Goal: Task Accomplishment & Management: Manage account settings

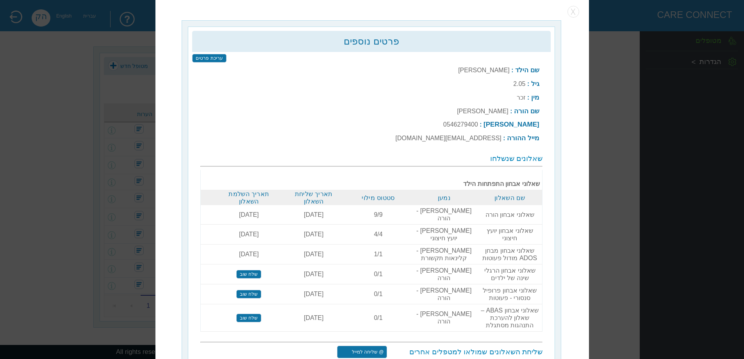
scroll to position [2, 0]
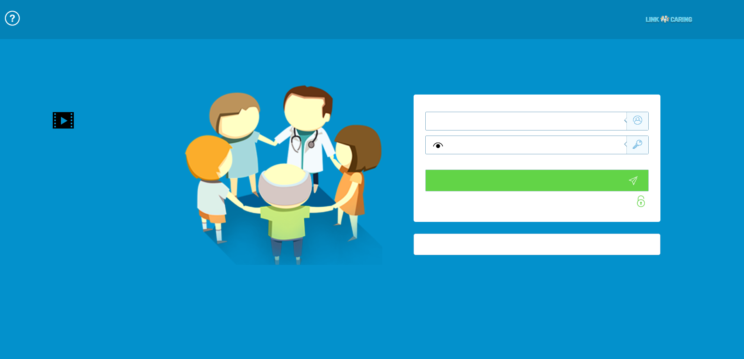
type input "התחבר עכשיו"
type input "עדיין לא? [PERSON_NAME] חשבון!"
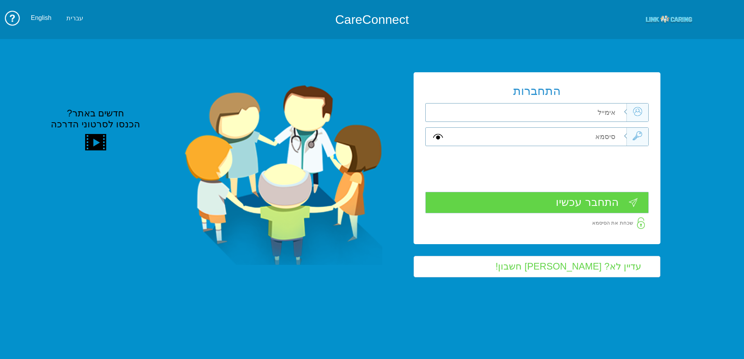
click at [598, 120] on input "text" at bounding box center [538, 112] width 176 height 18
type input "י"
type input "[EMAIL_ADDRESS][DOMAIN_NAME]"
type input "Aa"
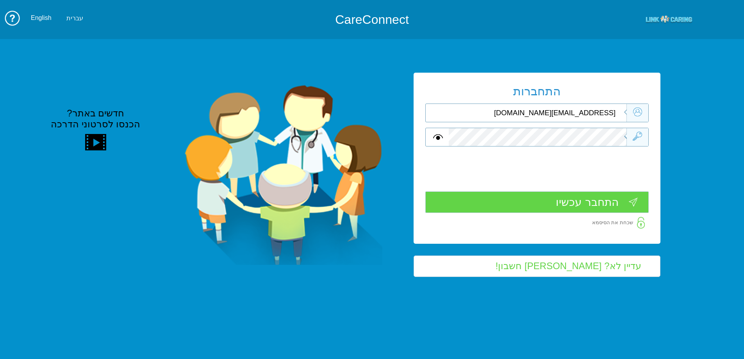
click at [604, 207] on input "התחבר עכשיו" at bounding box center [536, 201] width 223 height 21
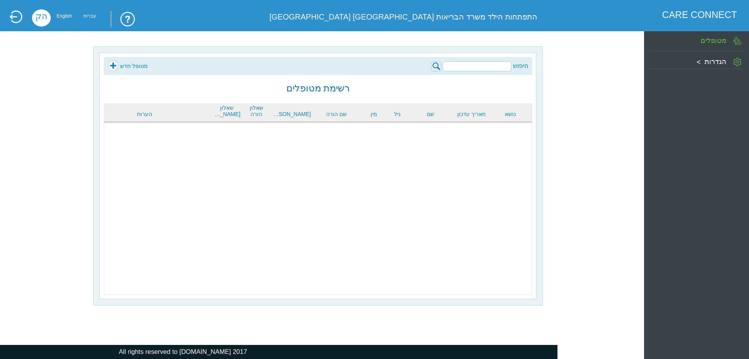
click at [504, 69] on input "search" at bounding box center [477, 66] width 69 height 10
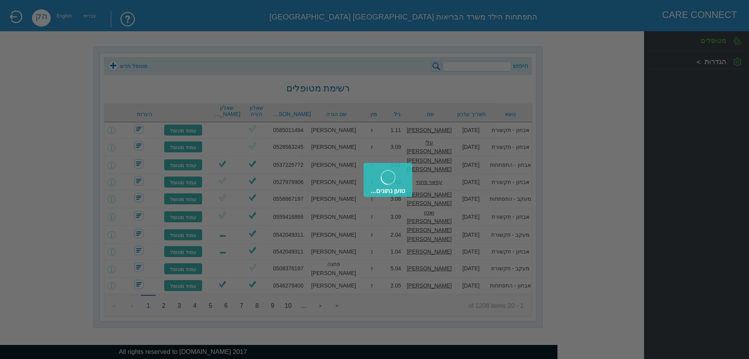
type input "[PERSON_NAME]"
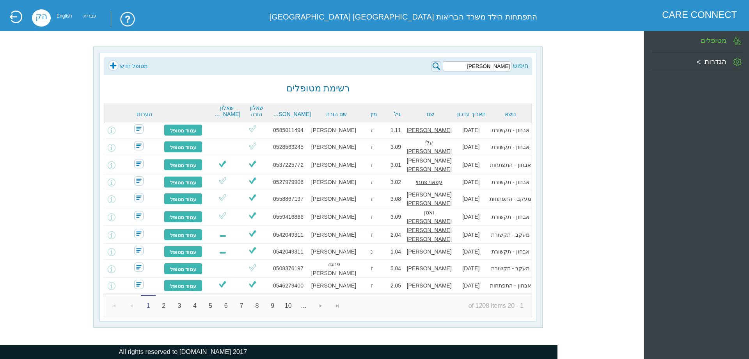
click at [436, 68] on img at bounding box center [436, 66] width 10 height 10
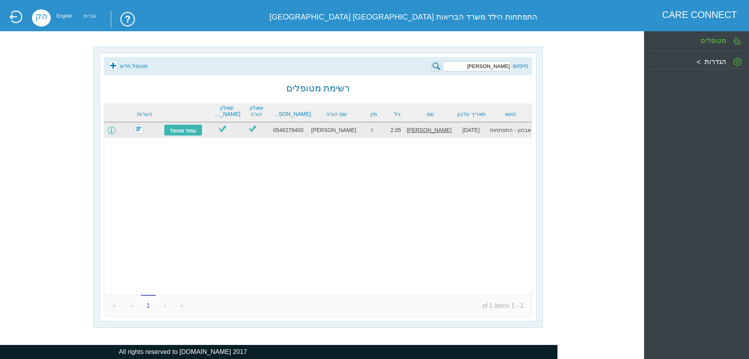
click at [116, 132] on span at bounding box center [112, 130] width 8 height 8
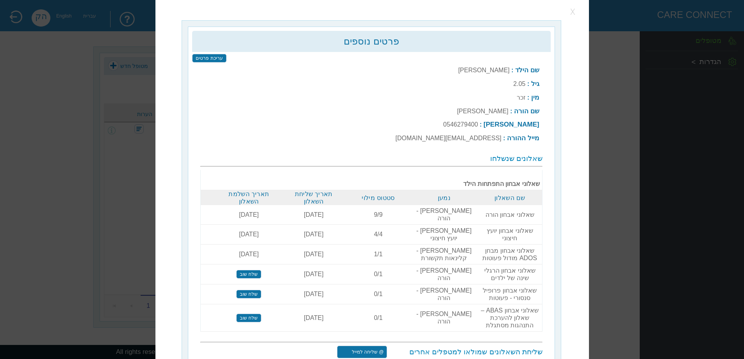
click at [573, 12] on button "button" at bounding box center [573, 12] width 12 height 12
